Goal: Register for event/course

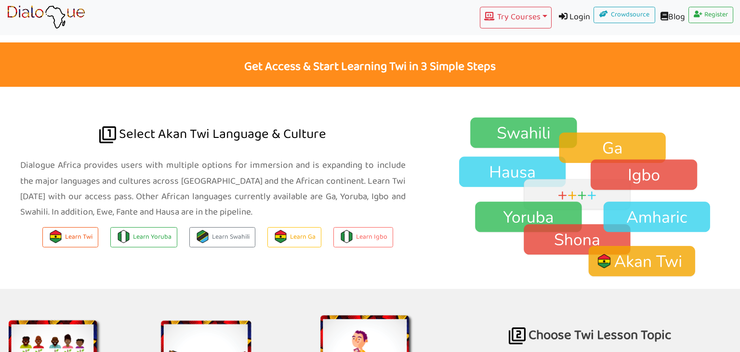
scroll to position [597, 0]
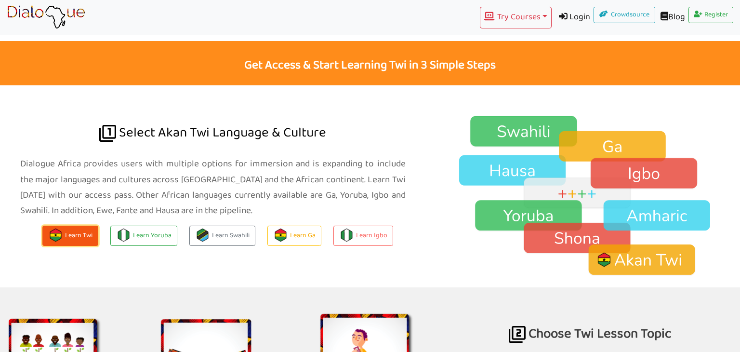
click at [78, 235] on button "Learn Twi" at bounding box center [70, 235] width 56 height 21
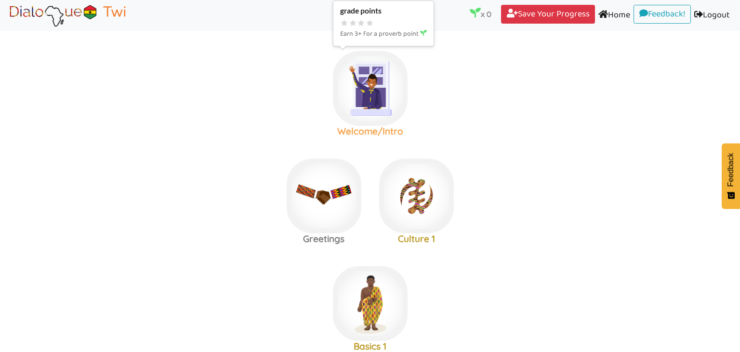
click at [365, 82] on img at bounding box center [370, 88] width 75 height 75
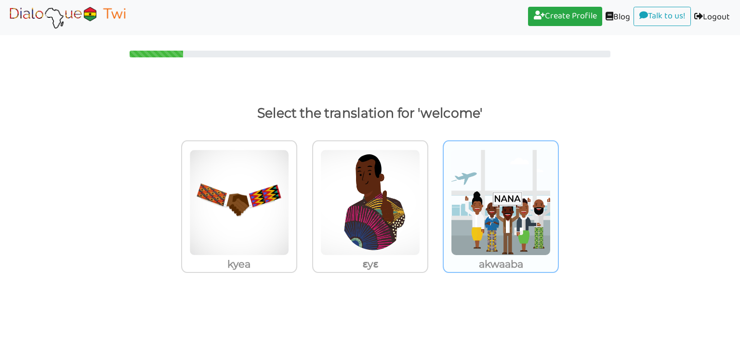
click at [482, 204] on img at bounding box center [501, 202] width 100 height 106
click at [558, 200] on input "akwaaba" at bounding box center [561, 196] width 7 height 7
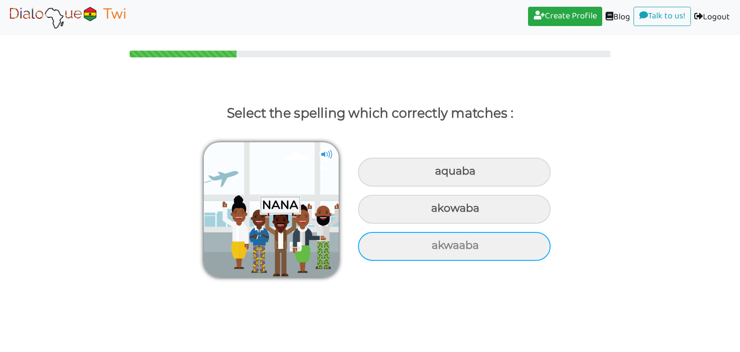
click at [472, 245] on div "akwaaba" at bounding box center [454, 246] width 193 height 29
click at [436, 245] on input "akwaaba" at bounding box center [433, 245] width 6 height 6
radio input "true"
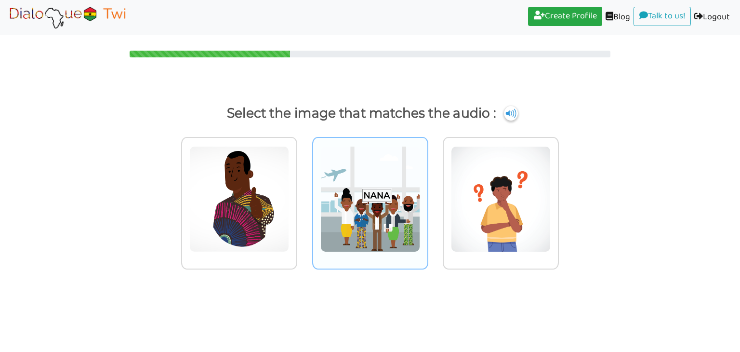
click at [387, 191] on img at bounding box center [370, 199] width 100 height 106
click at [427, 191] on input "radio" at bounding box center [430, 192] width 7 height 7
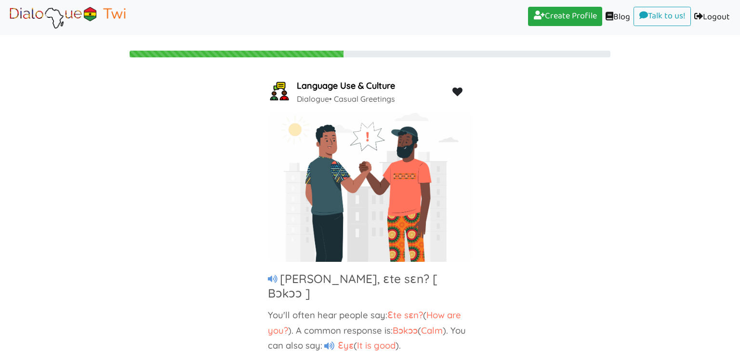
scroll to position [24, 0]
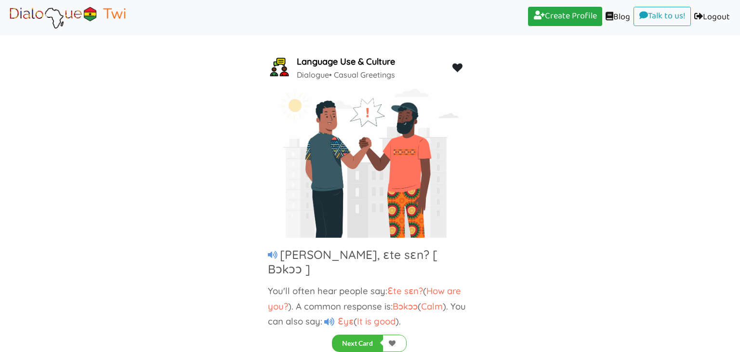
click at [383, 258] on h3 "Kofi, ɛte sɛn? [ Bɔkɔɔ ]" at bounding box center [353, 261] width 170 height 29
click at [402, 285] on span "Ɛte sɛn?" at bounding box center [405, 291] width 36 height 12
click at [359, 334] on button "Next Card" at bounding box center [357, 342] width 51 height 17
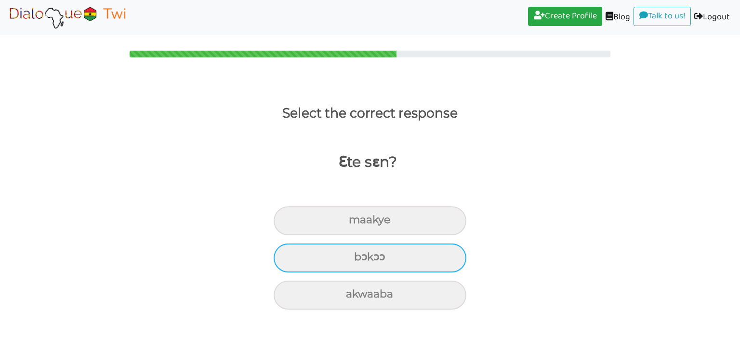
click at [373, 245] on div "bɔkɔɔ" at bounding box center [370, 257] width 193 height 29
click at [361, 254] on input "bɔkɔɔ" at bounding box center [358, 257] width 6 height 6
radio input "true"
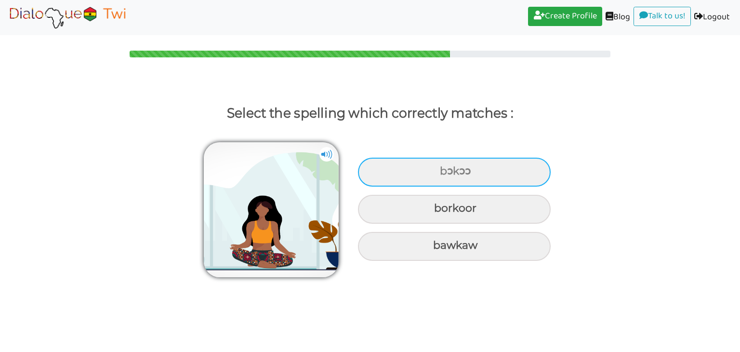
click at [438, 158] on div "bɔkɔɔ" at bounding box center [454, 171] width 193 height 29
click at [438, 168] on input "bɔkɔɔ" at bounding box center [441, 171] width 6 height 6
radio input "true"
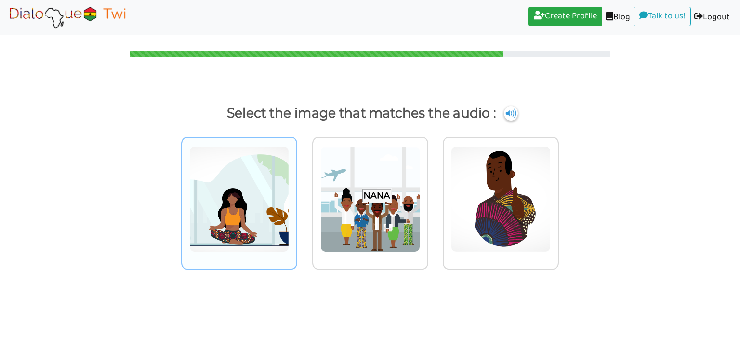
click at [201, 187] on img at bounding box center [239, 199] width 100 height 106
click at [296, 189] on input "radio" at bounding box center [299, 192] width 7 height 7
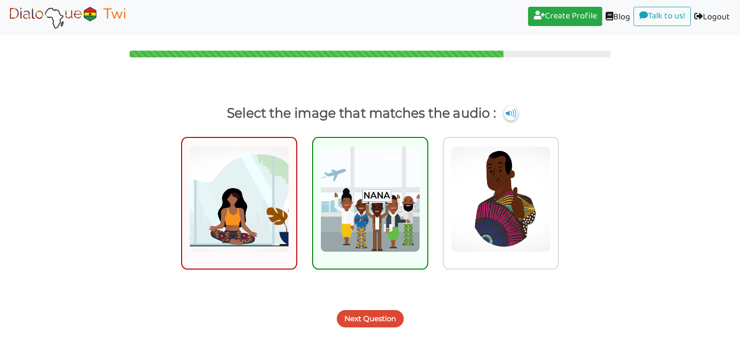
click at [385, 323] on button "Next Question" at bounding box center [370, 318] width 67 height 17
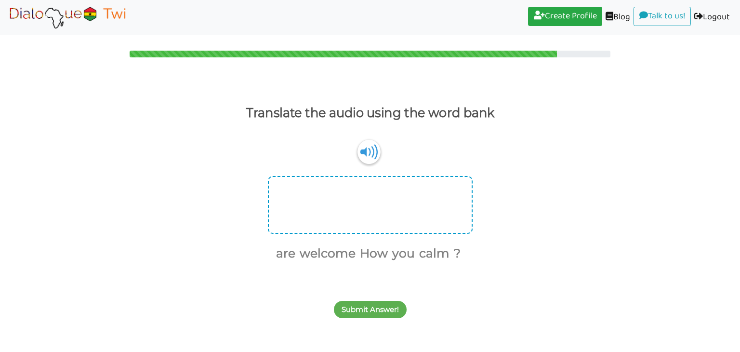
click at [378, 220] on div at bounding box center [370, 205] width 205 height 58
click at [369, 254] on button "How" at bounding box center [371, 253] width 31 height 18
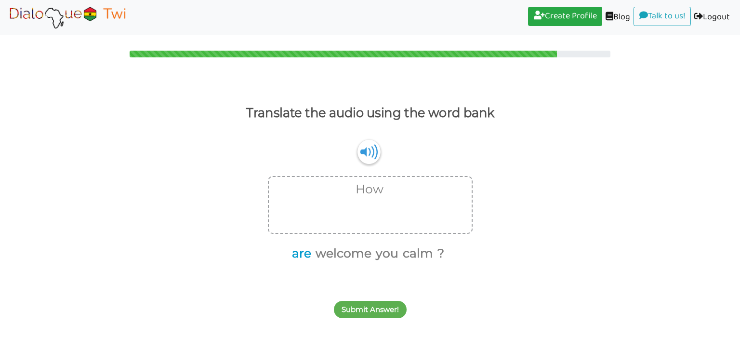
click at [308, 257] on button "are" at bounding box center [299, 253] width 23 height 18
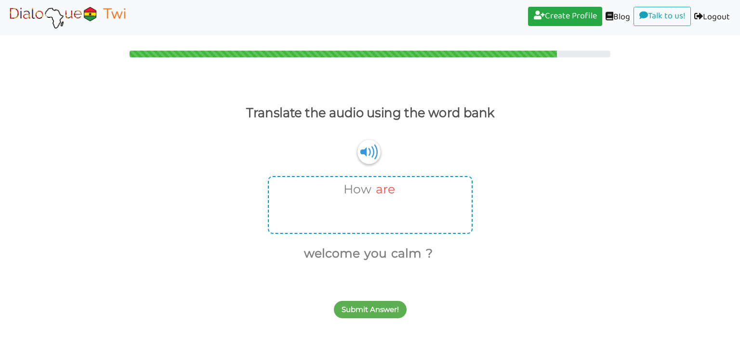
click at [381, 192] on button "are" at bounding box center [383, 189] width 23 height 18
click at [373, 189] on button "How" at bounding box center [367, 189] width 31 height 18
click at [337, 254] on button "welcome" at bounding box center [325, 253] width 59 height 18
click at [337, 254] on button "How" at bounding box center [341, 253] width 31 height 18
click at [334, 253] on button "are" at bounding box center [330, 253] width 23 height 18
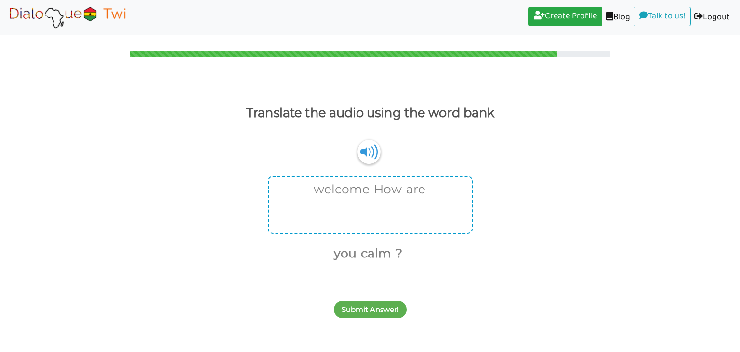
click at [334, 253] on button "you" at bounding box center [343, 253] width 26 height 18
click at [334, 253] on ul "calm ?" at bounding box center [366, 253] width 197 height 20
click at [359, 255] on button "calm" at bounding box center [361, 253] width 34 height 18
click at [370, 251] on button "?" at bounding box center [366, 253] width 10 height 18
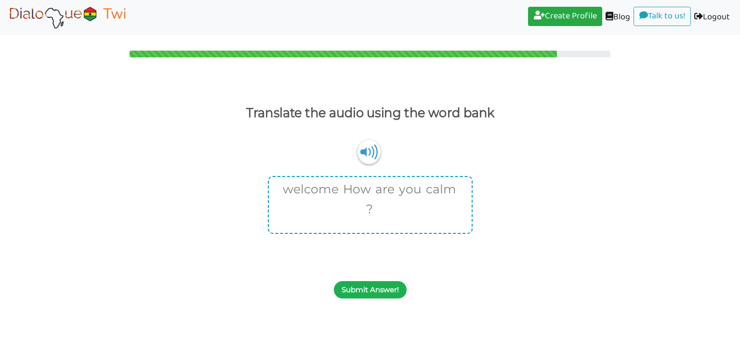
click at [366, 283] on button "Submit Answer!" at bounding box center [370, 289] width 73 height 17
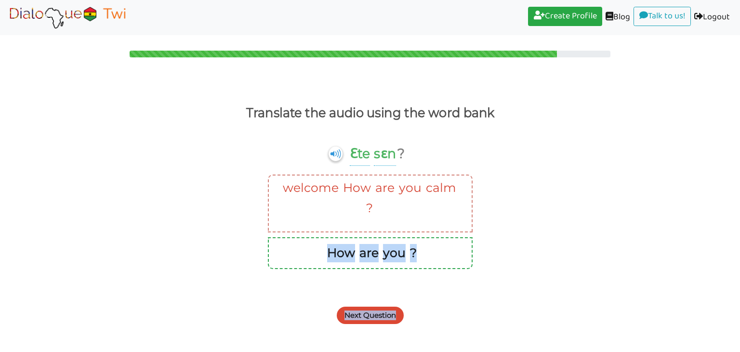
click at [206, 115] on div "Translate the audio using the word bank" at bounding box center [370, 117] width 740 height 30
click at [347, 312] on button "Next Question" at bounding box center [370, 314] width 67 height 17
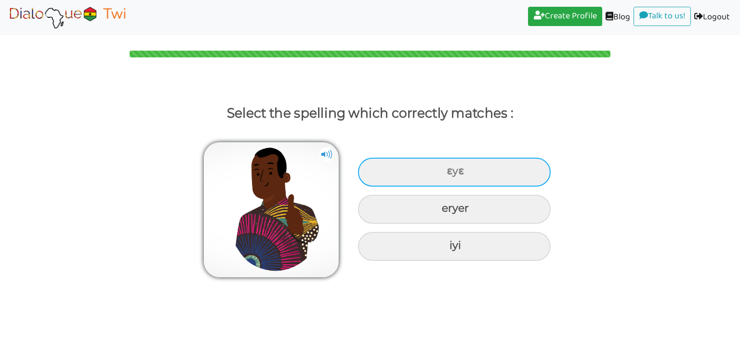
click at [480, 184] on div "ɛyɛ" at bounding box center [454, 171] width 193 height 29
click at [451, 174] on input "ɛyɛ" at bounding box center [447, 171] width 6 height 6
radio input "true"
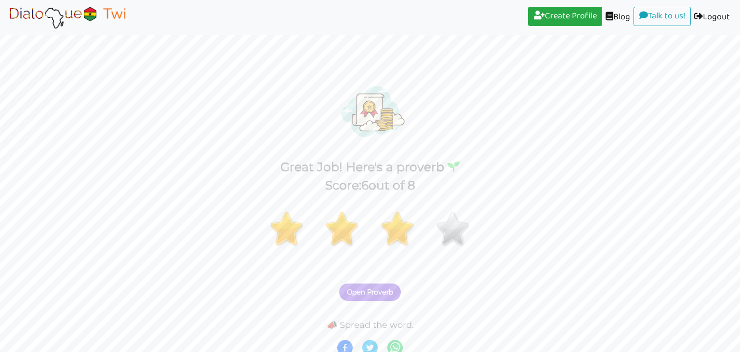
scroll to position [6, 0]
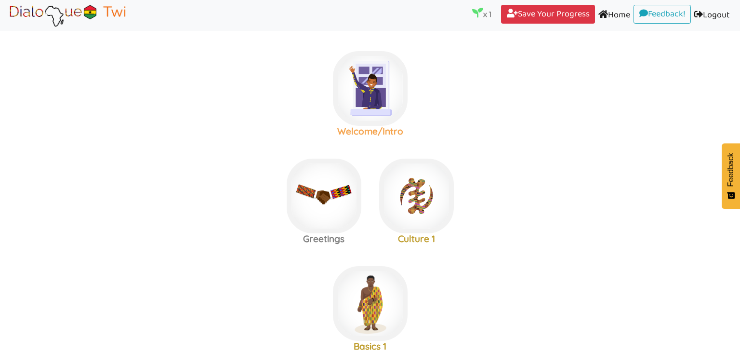
click at [361, 131] on h3 "Welcome/Intro" at bounding box center [370, 131] width 92 height 11
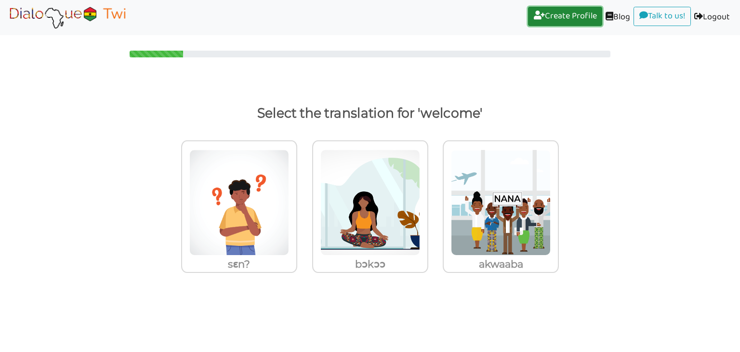
click at [552, 14] on link "Create Profile (current)" at bounding box center [565, 16] width 74 height 19
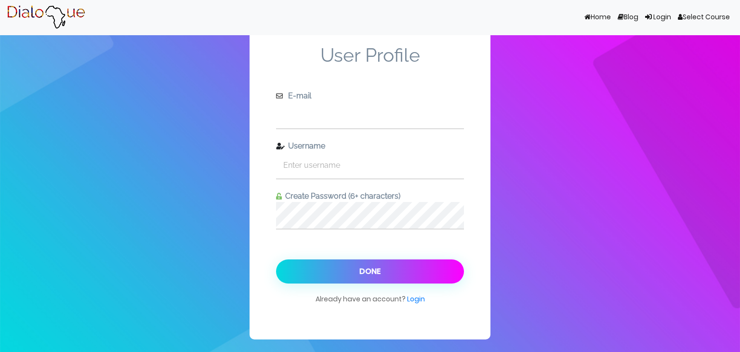
click at [326, 118] on input "text" at bounding box center [370, 115] width 188 height 26
type input "[EMAIL_ADDRESS][DOMAIN_NAME]"
click at [328, 163] on input "text" at bounding box center [370, 165] width 188 height 26
type input "marleyheywood"
click at [276, 259] on button "Done" at bounding box center [370, 271] width 188 height 24
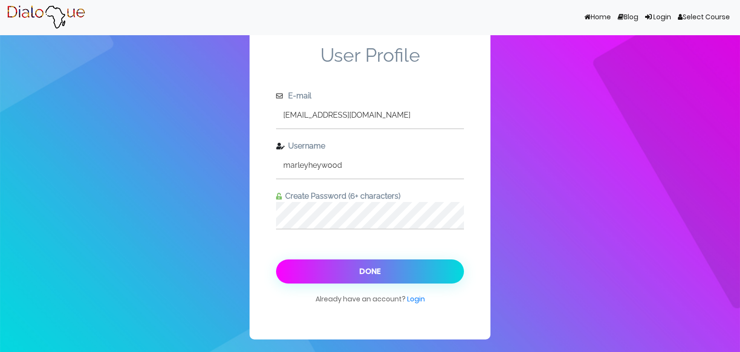
click at [394, 273] on button "Done" at bounding box center [370, 271] width 188 height 24
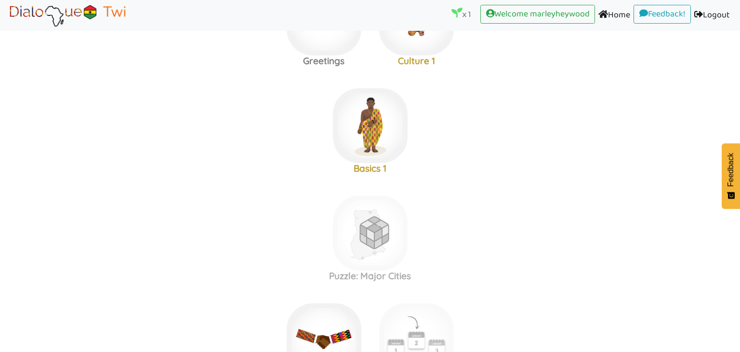
scroll to position [198, 0]
